Goal: Complete application form

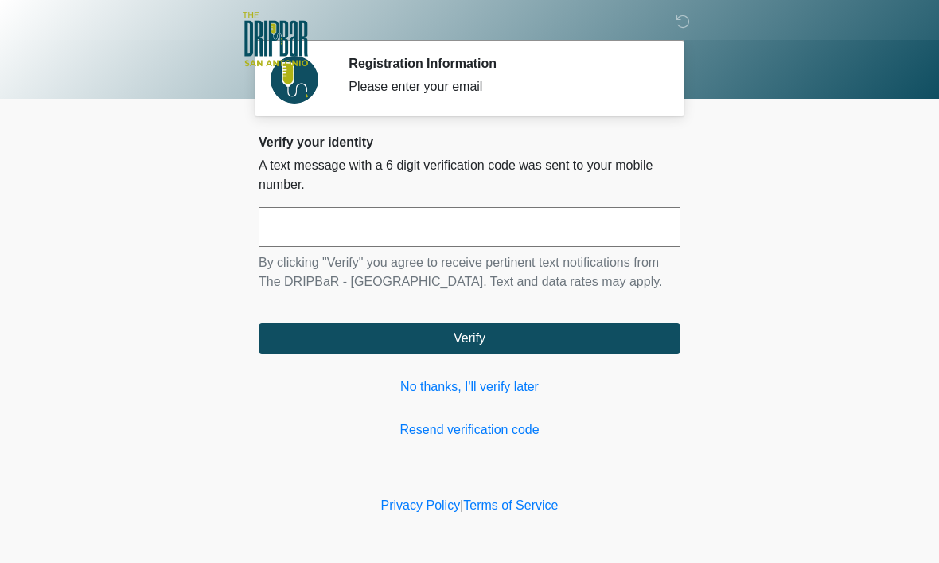
scroll to position [1, 0]
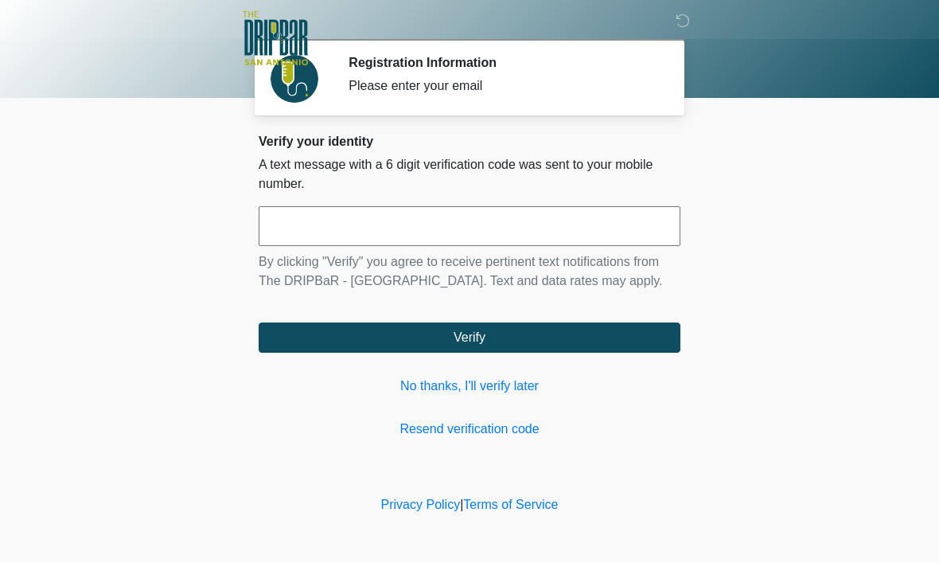
click at [485, 396] on link "No thanks, I'll verify later" at bounding box center [470, 386] width 422 height 19
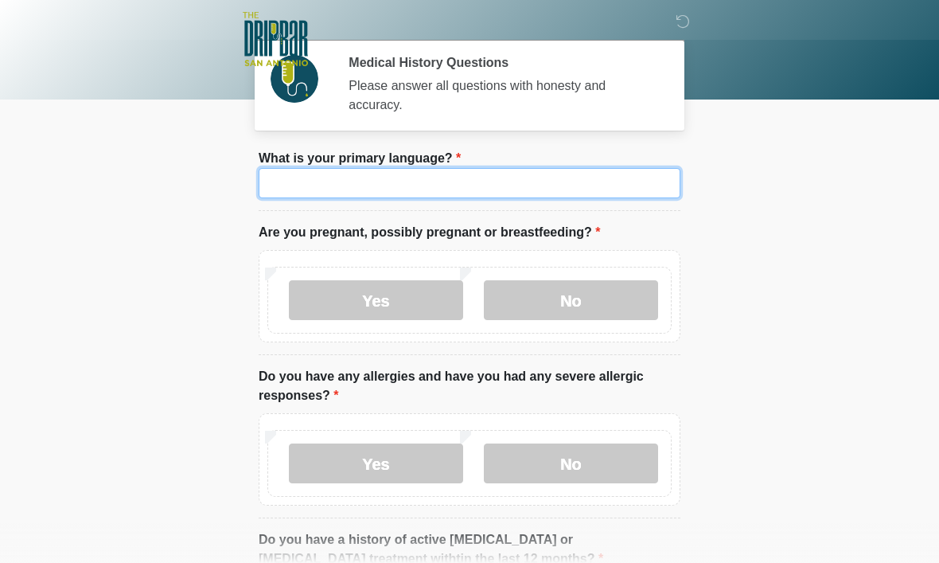
click at [491, 185] on input "What is your primary language?" at bounding box center [470, 183] width 422 height 30
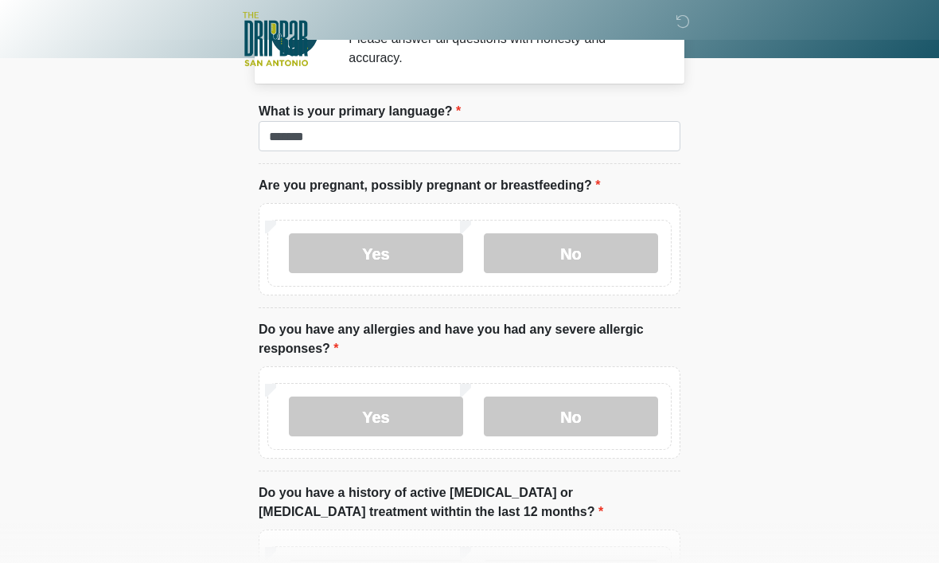
scroll to position [41, 0]
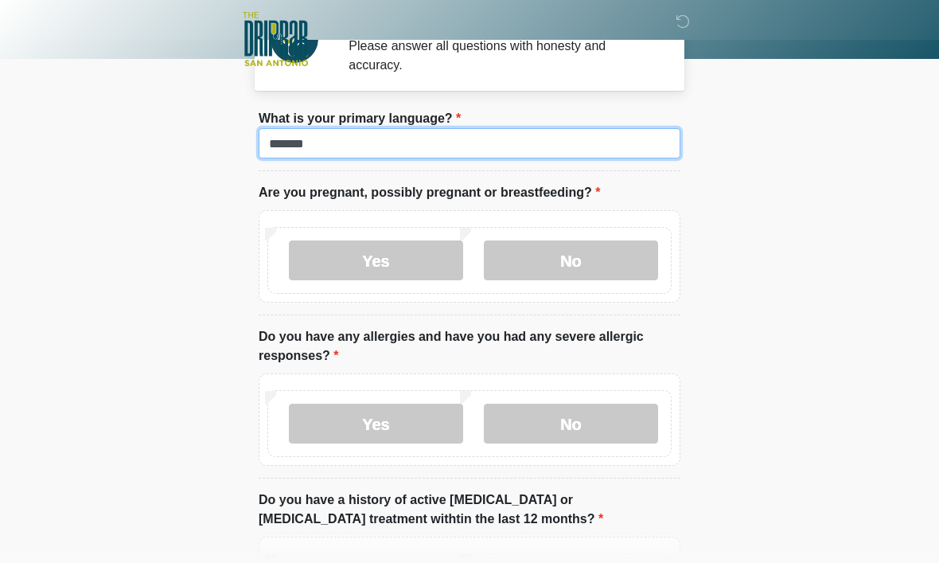
type input "*******"
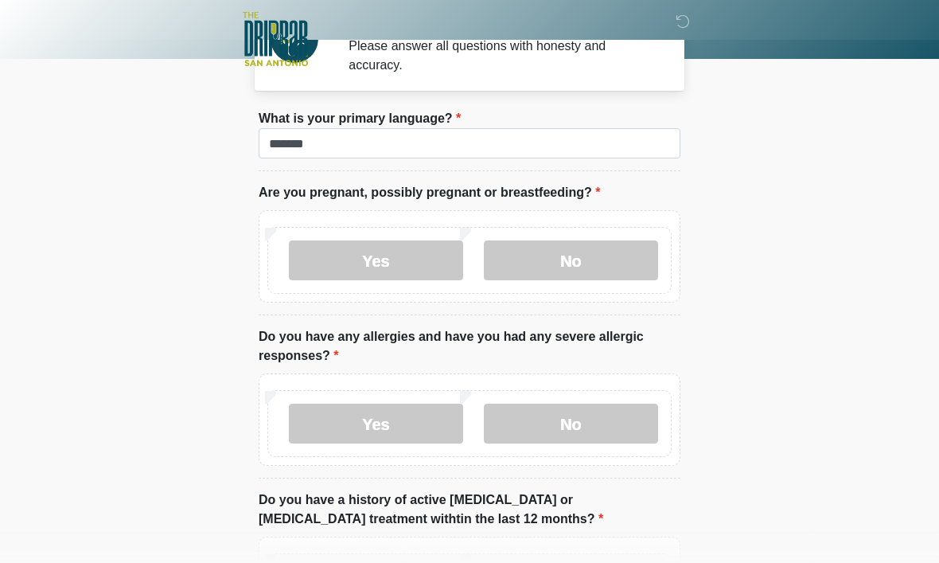
click at [606, 260] on label "No" at bounding box center [571, 260] width 174 height 40
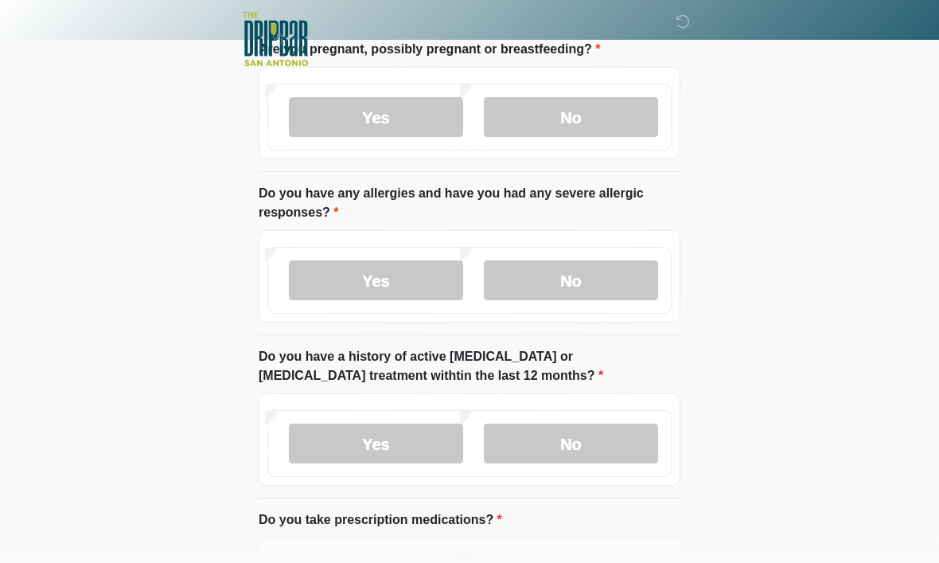
scroll to position [185, 0]
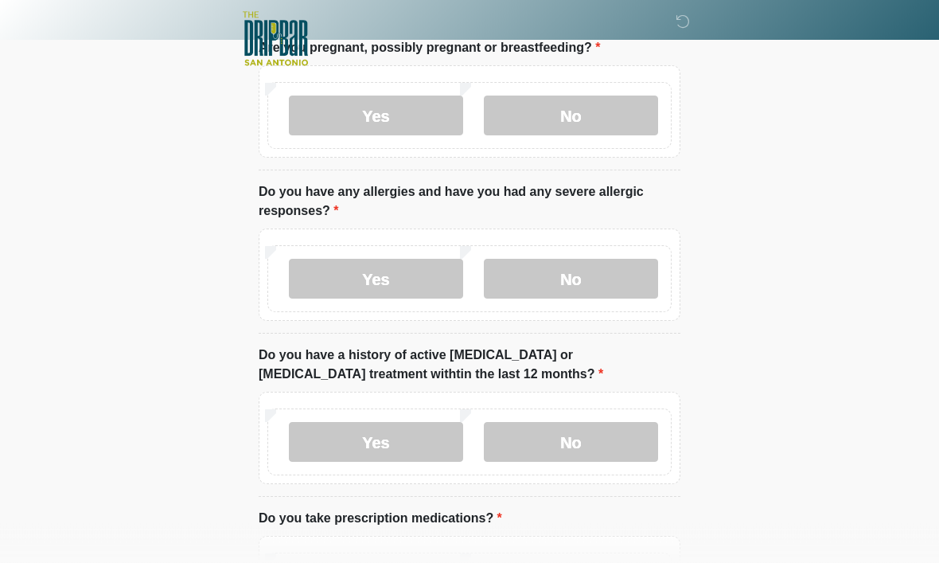
click at [618, 283] on label "No" at bounding box center [571, 279] width 174 height 40
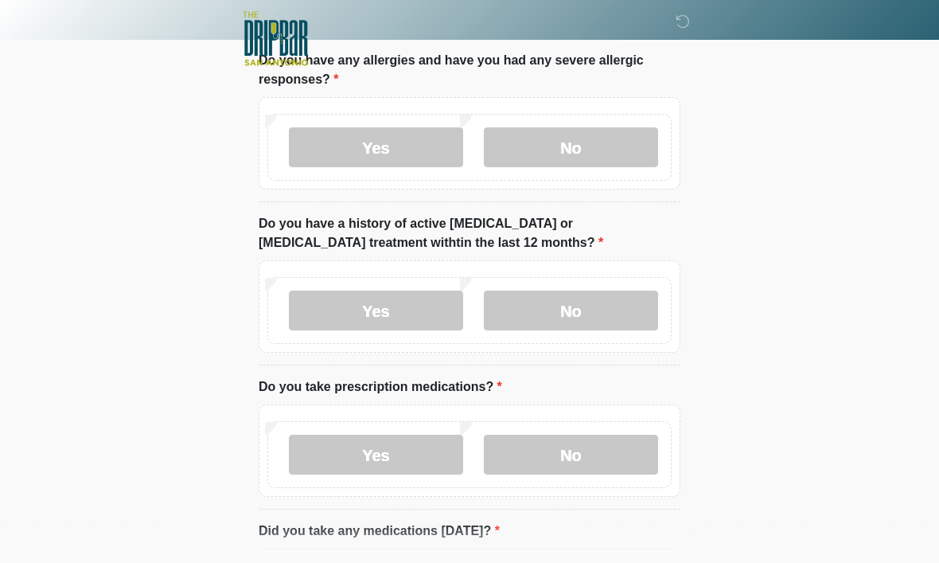
scroll to position [318, 0]
click at [623, 307] on label "No" at bounding box center [571, 310] width 174 height 40
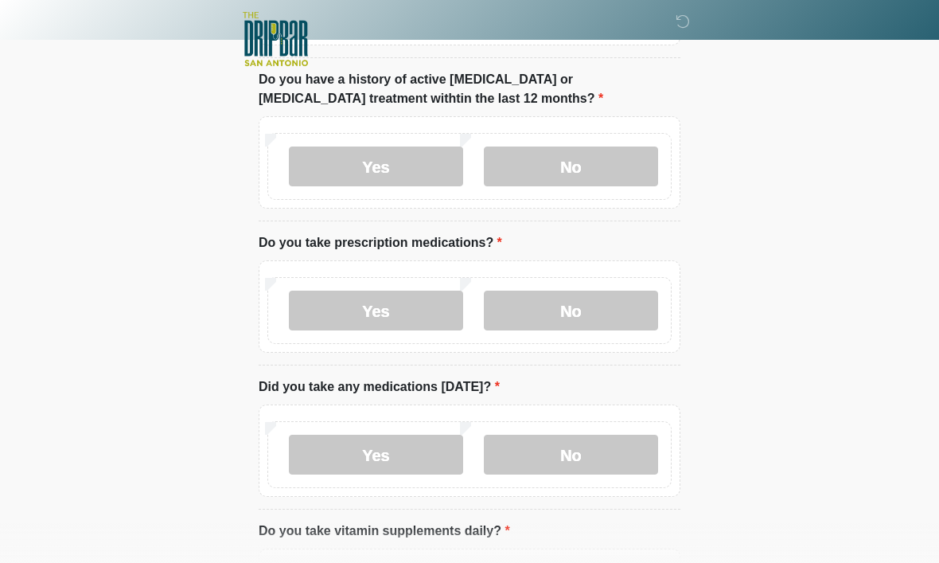
scroll to position [462, 0]
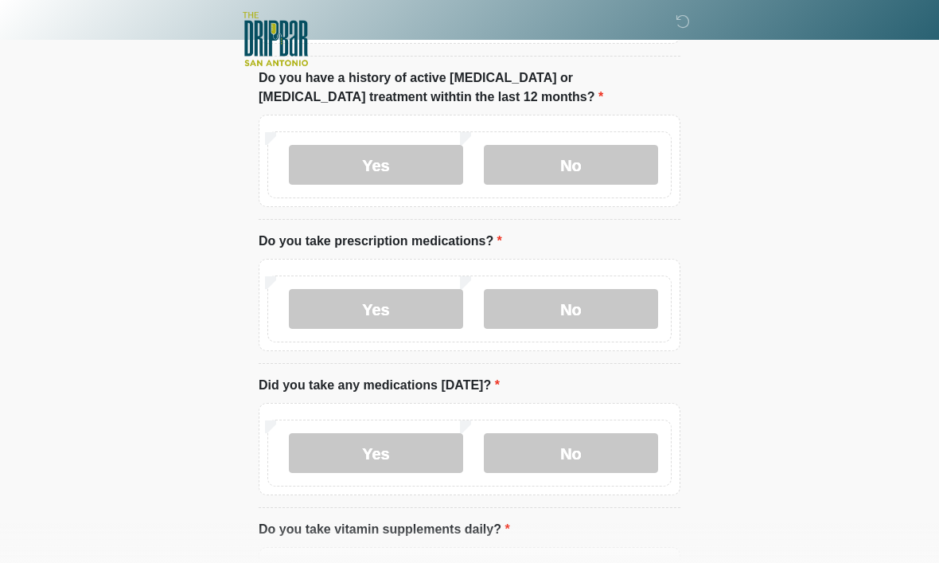
click at [412, 310] on label "Yes" at bounding box center [376, 309] width 174 height 40
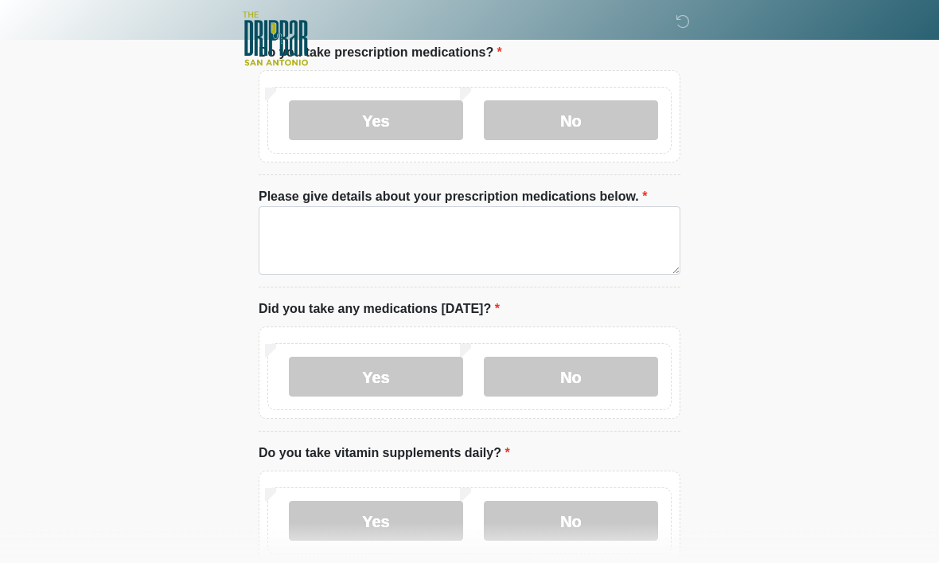
scroll to position [651, 0]
click at [616, 378] on label "No" at bounding box center [571, 376] width 174 height 40
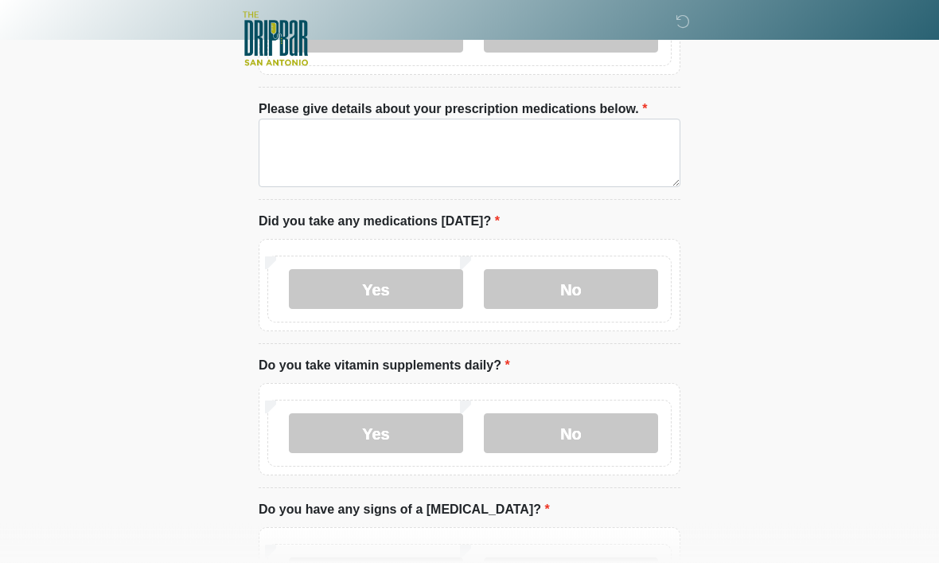
scroll to position [739, 0]
click at [621, 431] on label "No" at bounding box center [571, 432] width 174 height 40
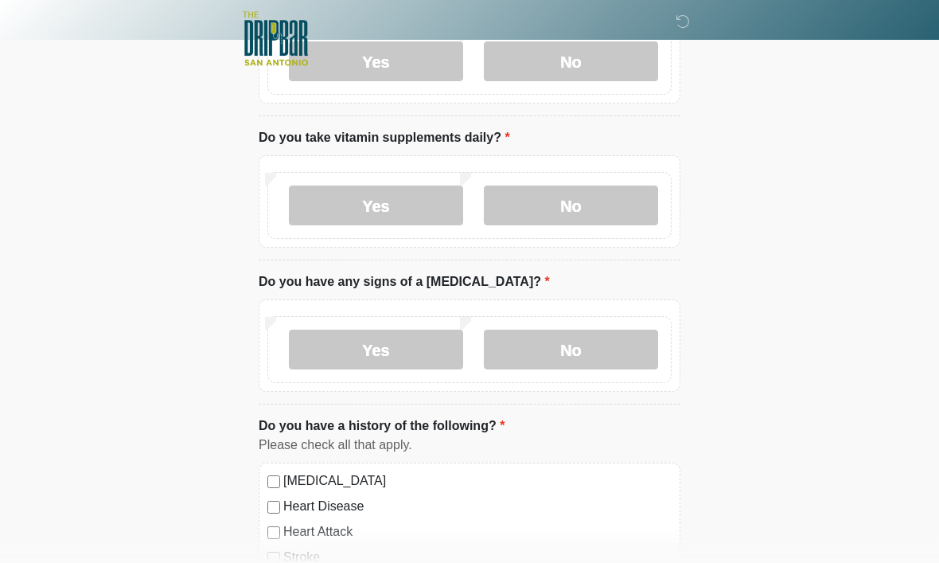
scroll to position [966, 0]
click at [631, 354] on label "No" at bounding box center [571, 349] width 174 height 40
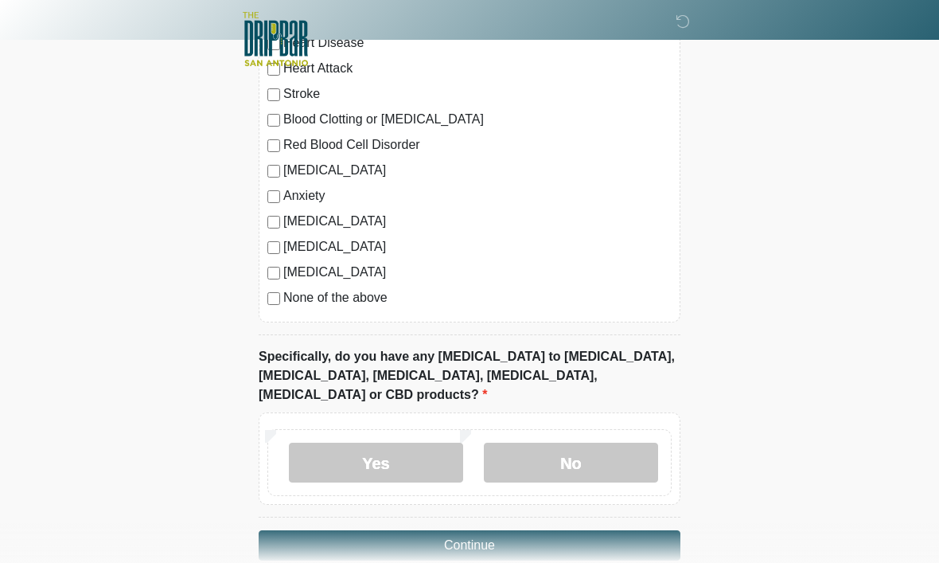
scroll to position [1436, 0]
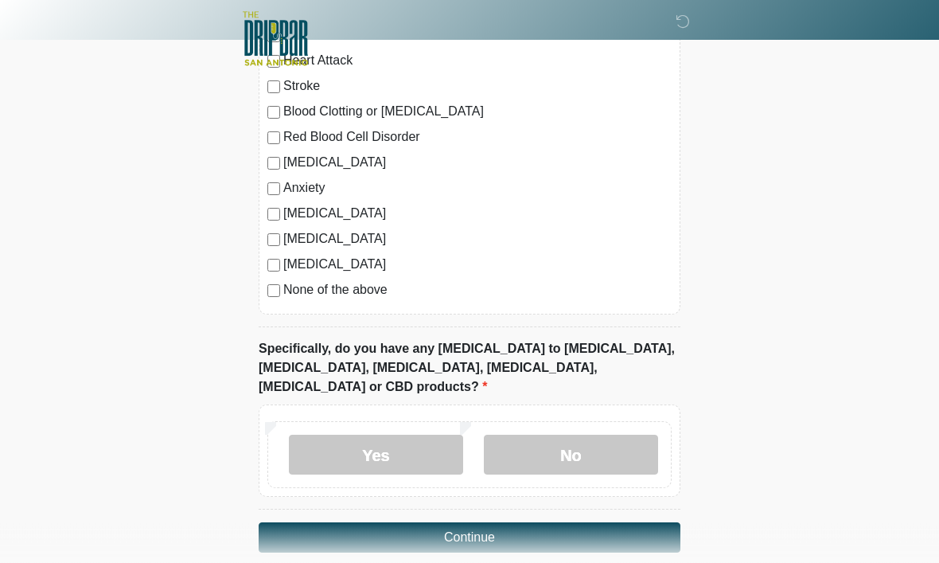
click at [624, 435] on label "No" at bounding box center [571, 455] width 174 height 40
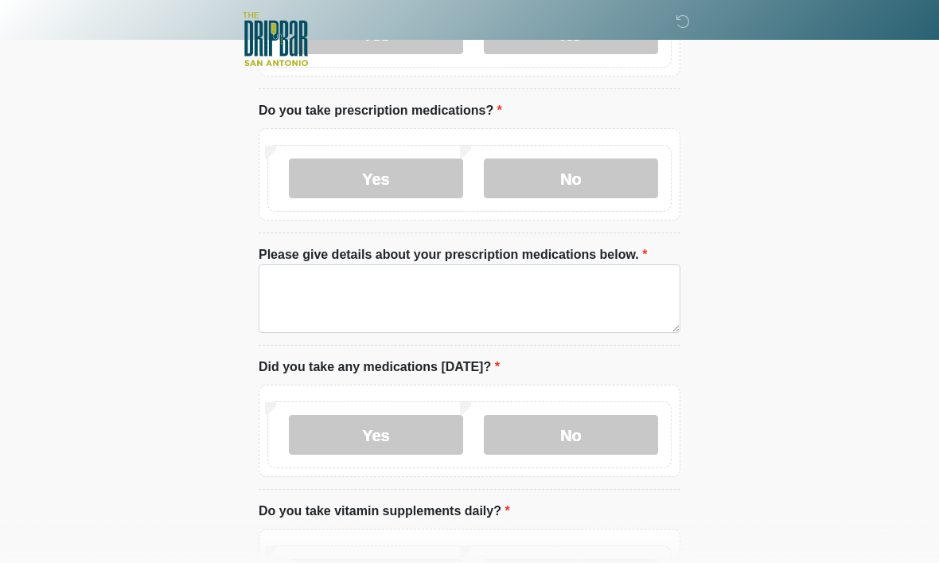
scroll to position [592, 0]
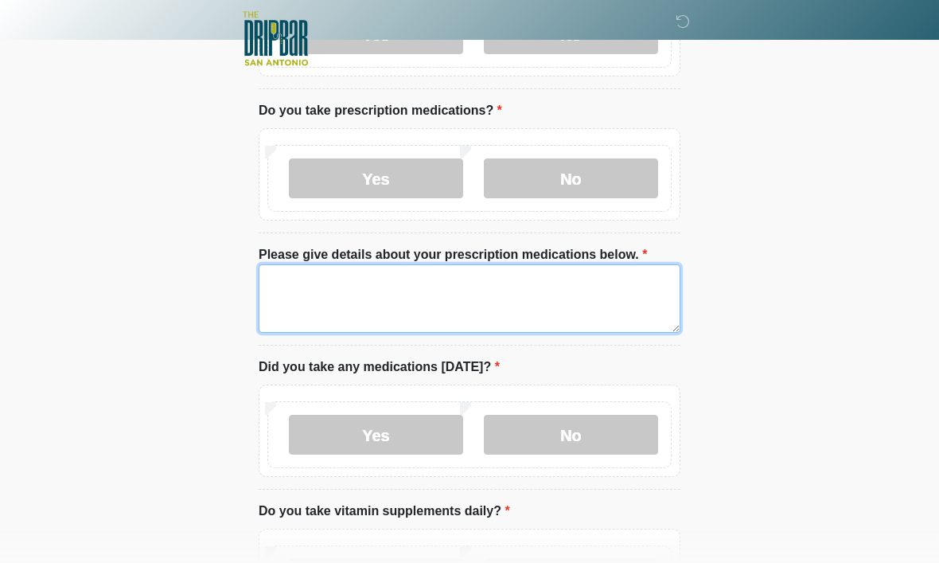
click at [574, 295] on textarea "Please give details about your prescription medications below." at bounding box center [470, 299] width 422 height 68
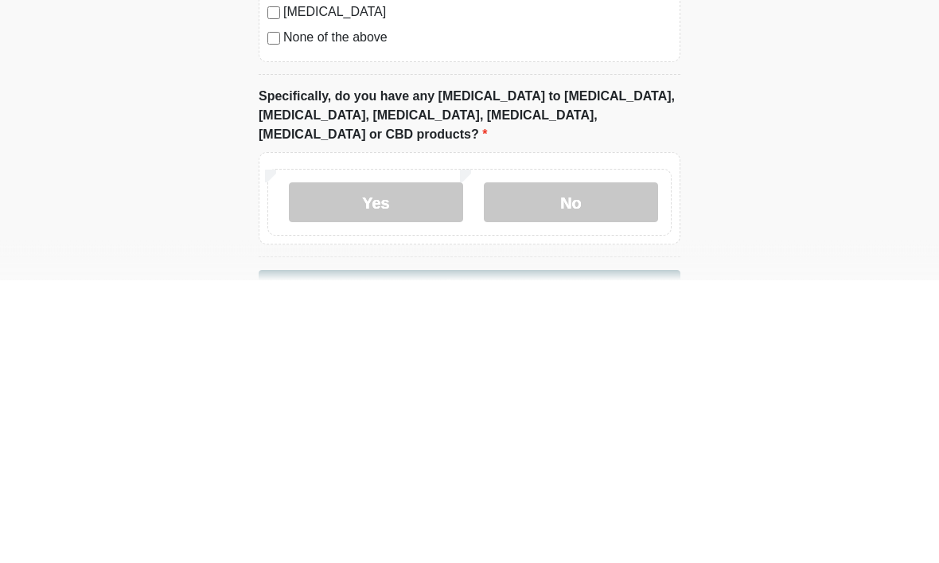
scroll to position [1490, 0]
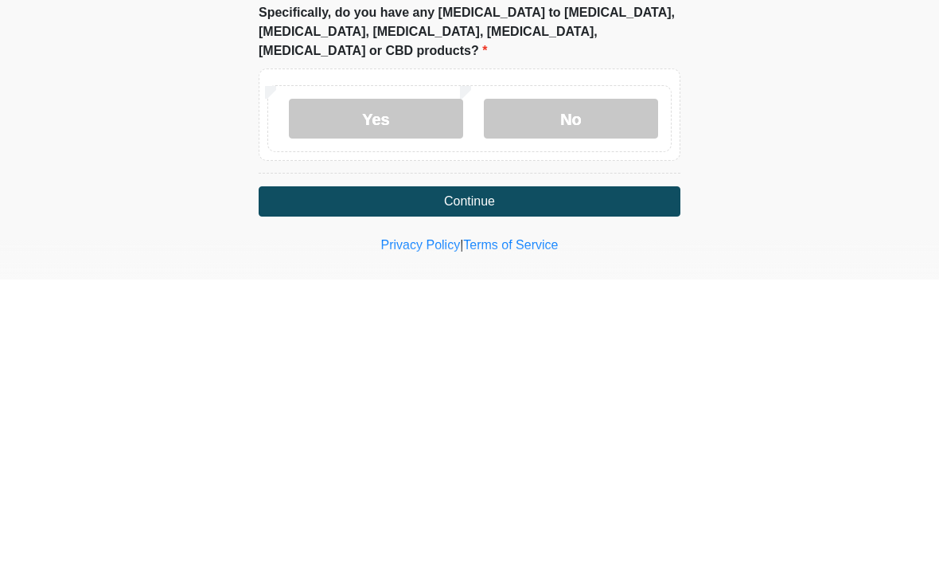
type textarea "**********"
click at [642, 469] on button "Continue" at bounding box center [470, 484] width 422 height 30
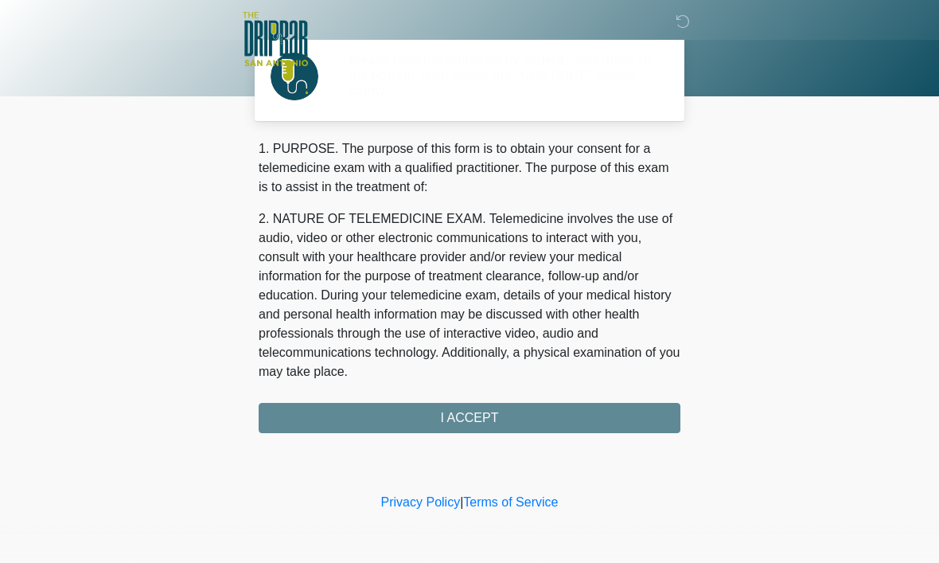
scroll to position [0, 0]
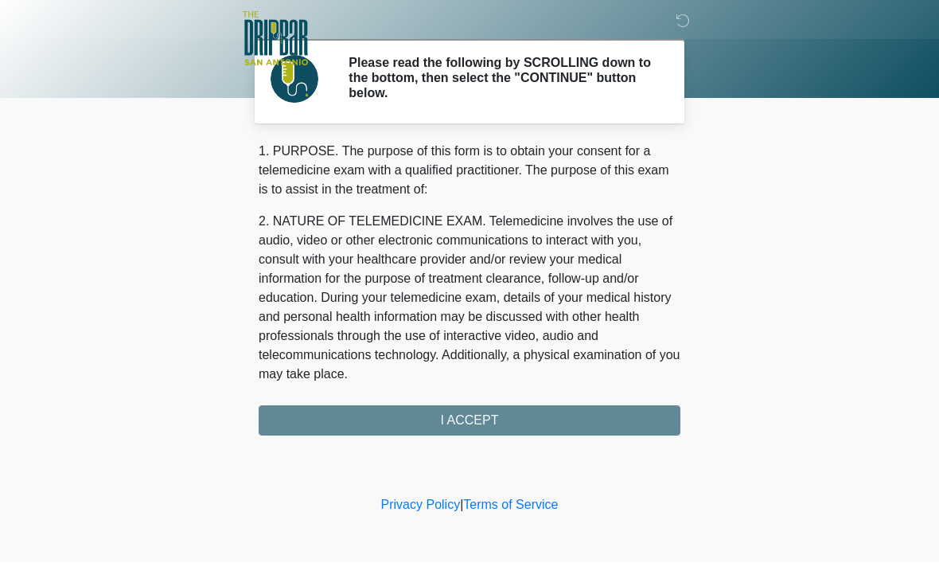
click at [520, 422] on div "1. PURPOSE. The purpose of this form is to obtain your consent for a telemedici…" at bounding box center [470, 289] width 422 height 294
click at [479, 423] on div "1. PURPOSE. The purpose of this form is to obtain your consent for a telemedici…" at bounding box center [470, 289] width 422 height 294
click at [499, 421] on div "1. PURPOSE. The purpose of this form is to obtain your consent for a telemedici…" at bounding box center [470, 289] width 422 height 294
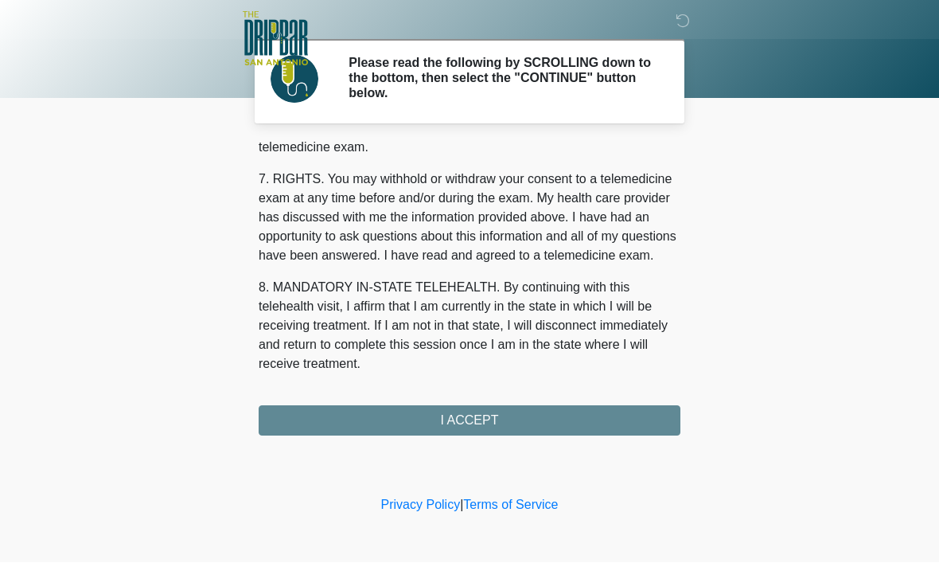
scroll to position [717, 0]
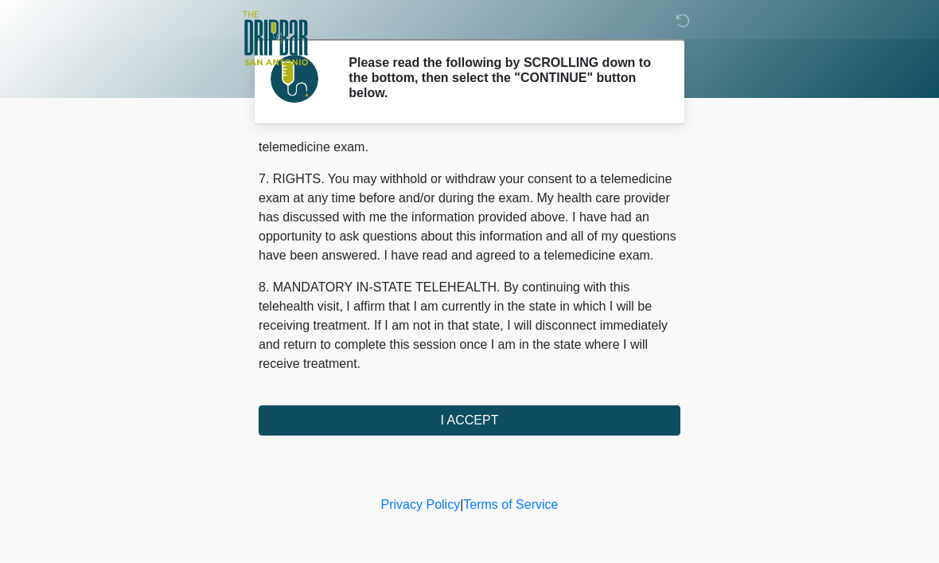
click at [516, 419] on button "I ACCEPT" at bounding box center [470, 421] width 422 height 30
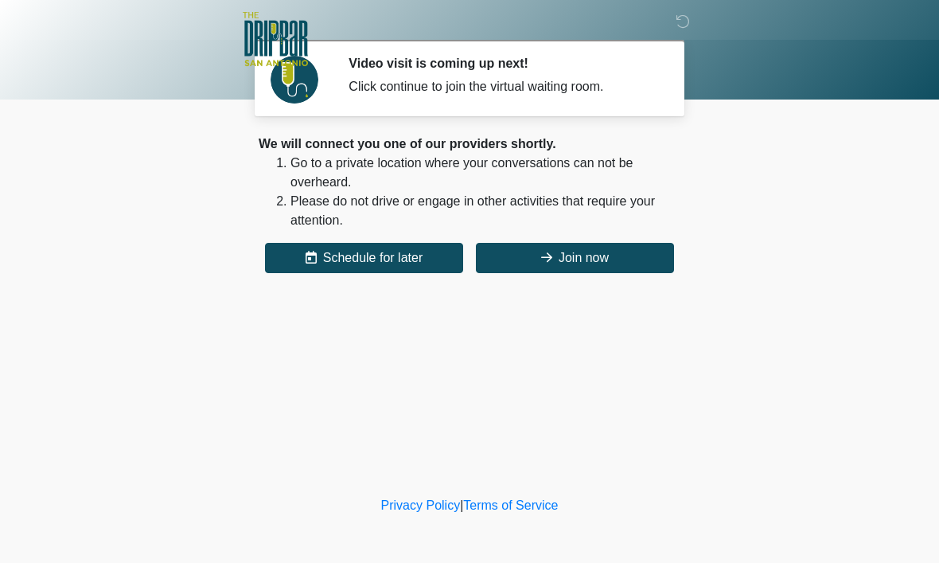
click at [591, 270] on button "Join now" at bounding box center [575, 258] width 198 height 30
